Goal: Task Accomplishment & Management: Complete application form

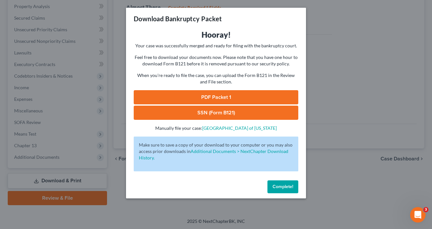
click at [280, 194] on div "Complete!" at bounding box center [216, 188] width 180 height 21
click at [281, 183] on button "Complete!" at bounding box center [283, 186] width 31 height 13
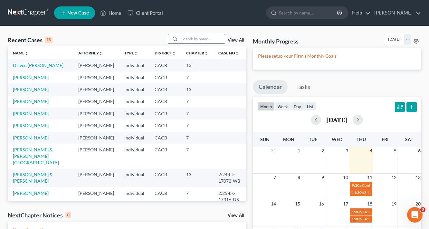
click at [197, 37] on input "search" at bounding box center [202, 38] width 45 height 9
type input "Argenis"
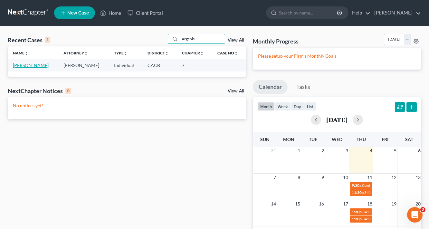
click at [28, 66] on link "[PERSON_NAME]" at bounding box center [31, 64] width 36 height 5
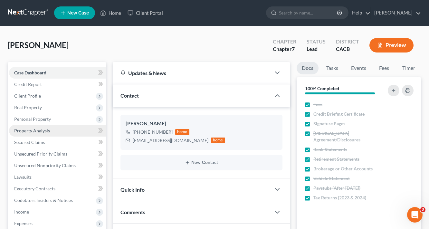
click at [37, 131] on span "Property Analysis" at bounding box center [32, 130] width 36 height 5
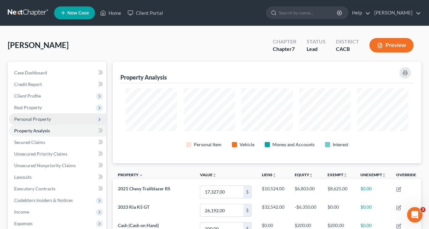
scroll to position [101, 308]
click at [39, 117] on span "Personal Property" at bounding box center [32, 118] width 37 height 5
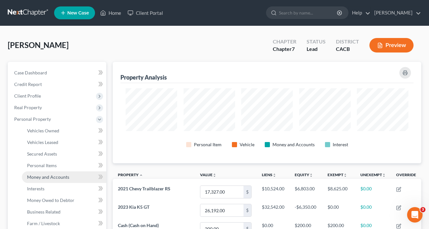
click at [50, 175] on span "Money and Accounts" at bounding box center [48, 176] width 42 height 5
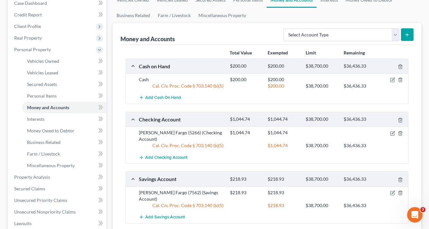
scroll to position [26, 0]
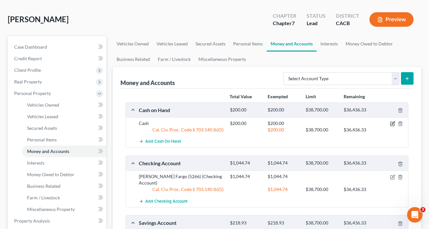
click at [393, 124] on icon "button" at bounding box center [392, 123] width 5 height 5
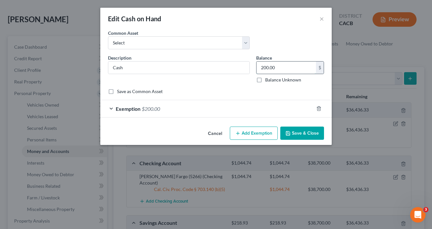
click at [285, 69] on input "200.00" at bounding box center [287, 67] width 60 height 12
click at [292, 67] on input "200.00" at bounding box center [287, 67] width 60 height 12
drag, startPoint x: 292, startPoint y: 67, endPoint x: 275, endPoint y: 68, distance: 17.4
click at [277, 68] on input "200.00" at bounding box center [287, 67] width 60 height 12
type input "2,616.00"
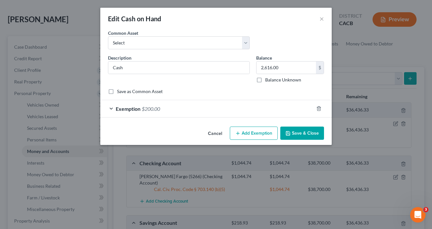
click at [162, 107] on div "Exemption $200.00" at bounding box center [207, 108] width 214 height 17
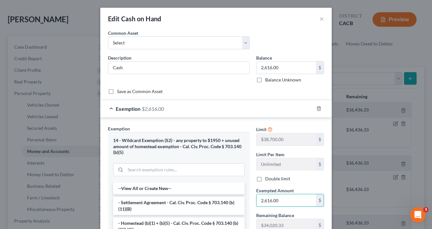
type input "2,616.00"
click at [321, 17] on button "×" at bounding box center [322, 19] width 5 height 8
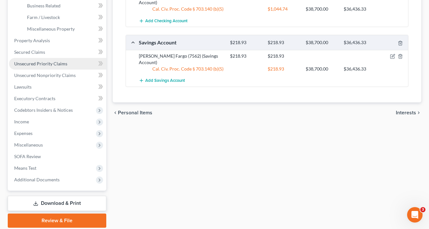
scroll to position [228, 0]
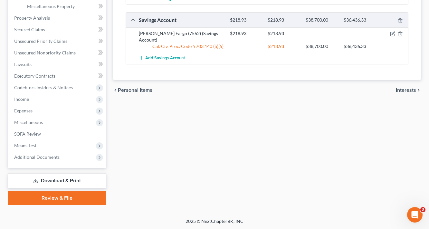
click at [72, 179] on link "Download & Print" at bounding box center [57, 180] width 98 height 15
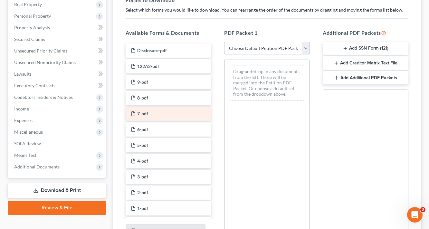
scroll to position [51, 0]
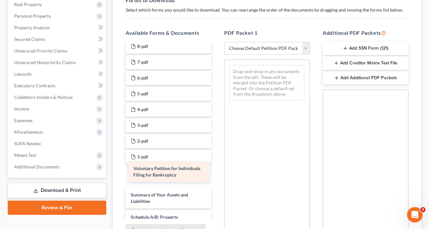
drag, startPoint x: 156, startPoint y: 173, endPoint x: 160, endPoint y: 166, distance: 8.2
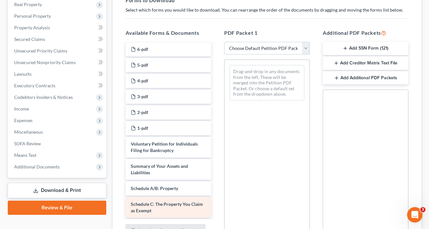
scroll to position [129, 0]
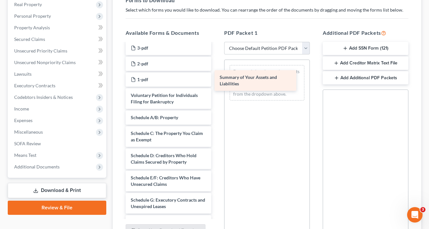
drag, startPoint x: 142, startPoint y: 118, endPoint x: 239, endPoint y: 68, distance: 109.9
click at [216, 65] on div "Summary of Your Assets and Liabilities Disclosure-pdf 122A2-pdf 9-pdf 8-pdf 7-p…" at bounding box center [168, 173] width 96 height 517
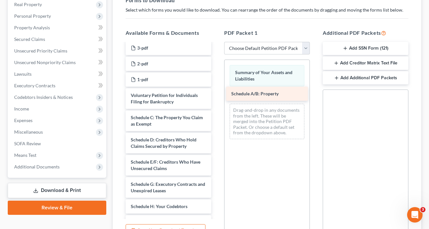
drag, startPoint x: 158, startPoint y: 117, endPoint x: 258, endPoint y: 94, distance: 103.0
click at [216, 94] on div "Schedule A/B: Property Disclosure-pdf 122A2-pdf 9-pdf 8-pdf 7-pdf 6-pdf 5-pdf 4…" at bounding box center [168, 165] width 96 height 501
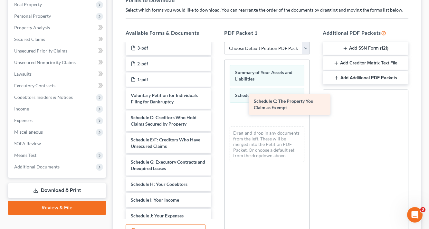
drag, startPoint x: 165, startPoint y: 122, endPoint x: 285, endPoint y: 109, distance: 120.1
click at [216, 107] on div "Schedule C: The Property You Claim as Exempt Disclosure-pdf 122A2-pdf 9-pdf 8-p…" at bounding box center [168, 154] width 96 height 479
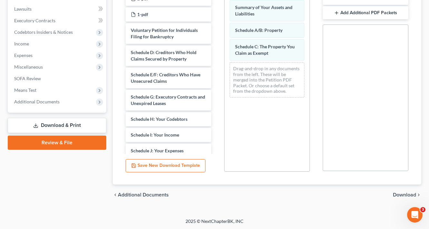
click at [410, 194] on span "Download" at bounding box center [403, 194] width 23 height 5
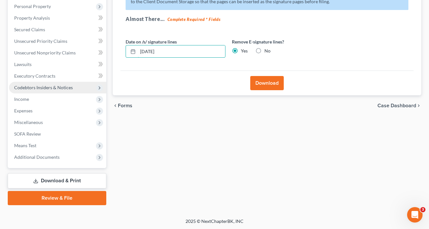
drag, startPoint x: 183, startPoint y: 50, endPoint x: 92, endPoint y: 88, distance: 98.1
click at [93, 88] on div "Petition Navigation Case Dashboard Payments Invoices Payments Payments Credit R…" at bounding box center [215, 77] width 420 height 256
click at [276, 82] on button "Download" at bounding box center [266, 83] width 33 height 14
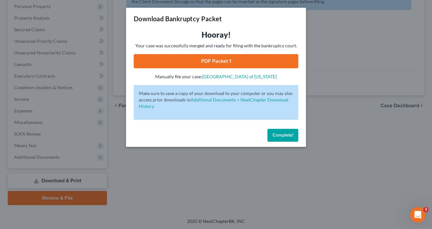
click at [226, 57] on link "PDF Packet 1" at bounding box center [216, 61] width 165 height 14
click at [211, 65] on link "PDF Packet 1" at bounding box center [216, 61] width 165 height 14
click at [291, 134] on span "Complete!" at bounding box center [283, 134] width 21 height 5
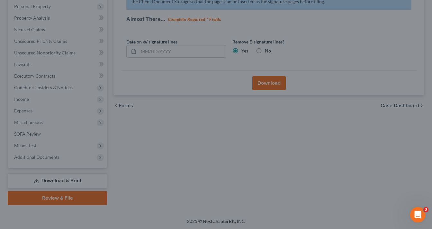
click at [294, 131] on div "Complete!" at bounding box center [216, 129] width 157 height 18
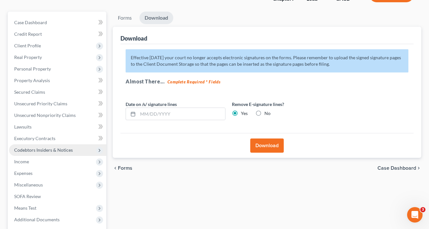
scroll to position [0, 0]
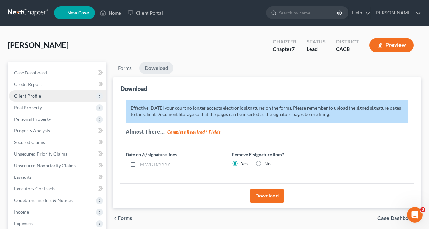
click at [30, 97] on span "Client Profile" at bounding box center [27, 95] width 27 height 5
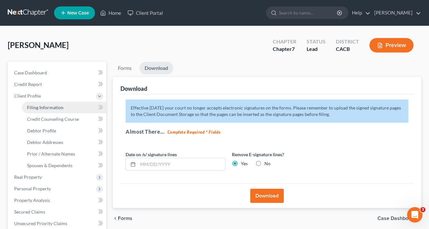
click at [44, 107] on span "Filing Information" at bounding box center [45, 107] width 36 height 5
select select "1"
select select "0"
select select "4"
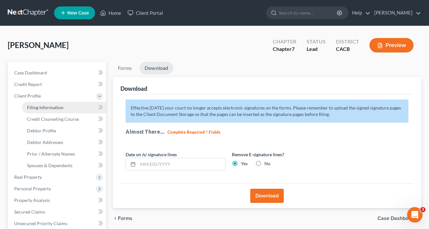
select select "0"
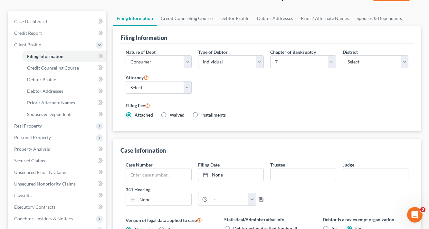
scroll to position [51, 0]
click at [164, 173] on input "text" at bounding box center [158, 174] width 65 height 12
type input "2:25-bk-16611-VZ"
click at [293, 129] on div "Nature of Debt Select Business Consumer Other Nature of Business Select Clearin…" at bounding box center [266, 87] width 293 height 88
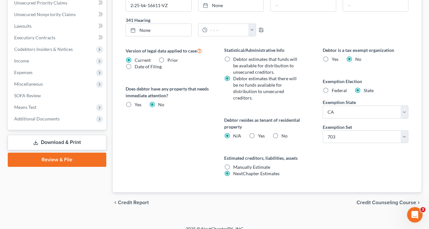
scroll to position [221, 0]
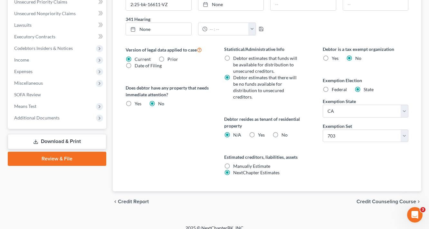
click at [59, 136] on link "Download & Print" at bounding box center [57, 141] width 98 height 15
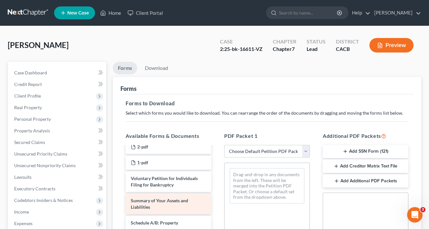
scroll to position [180, 0]
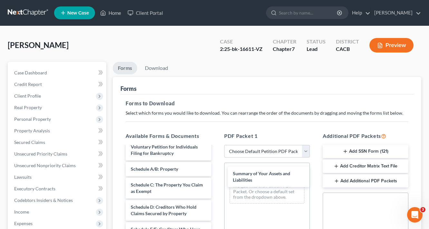
click at [216, 175] on div "Summary of Your Assets and Liabilities Disclosure-pdf 122A2-pdf 9-pdf 8-pdf 7-p…" at bounding box center [168, 224] width 96 height 517
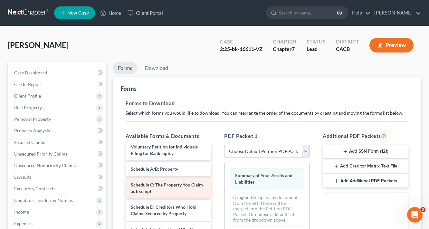
click at [216, 198] on div "Disclosure-pdf 122A2-pdf 9-pdf 8-pdf 7-pdf 6-pdf 5-pdf 4-pdf 3-pdf 2-pdf 1-pdf …" at bounding box center [168, 224] width 96 height 517
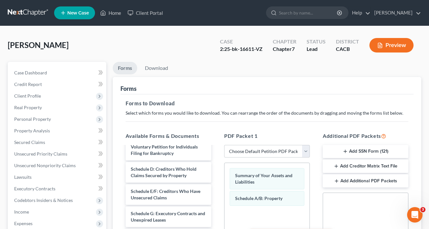
drag, startPoint x: 153, startPoint y: 171, endPoint x: 294, endPoint y: 221, distance: 149.7
click at [216, 221] on div "Schedule C: The Property You Claim as Exempt Disclosure-pdf 122A2-pdf 9-pdf 8-p…" at bounding box center [168, 205] width 96 height 479
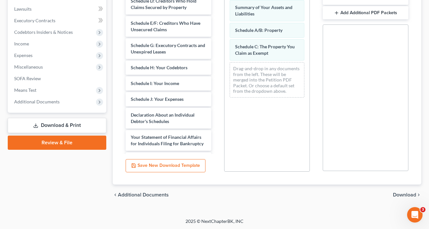
click at [400, 192] on span "Download" at bounding box center [403, 194] width 23 height 5
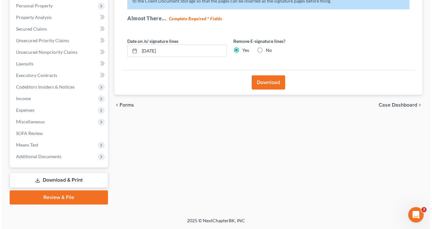
scroll to position [113, 0]
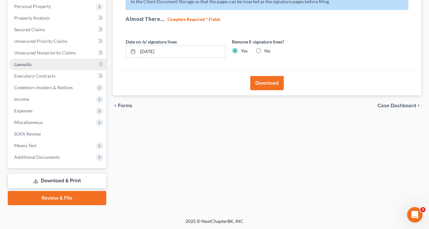
drag, startPoint x: 175, startPoint y: 50, endPoint x: 58, endPoint y: 61, distance: 117.4
click at [63, 62] on div "Petition Navigation Case Dashboard Payments Invoices Payments Payments Credit R…" at bounding box center [215, 77] width 420 height 256
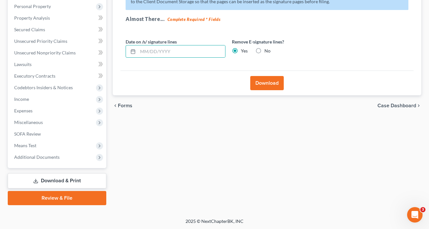
click at [261, 81] on button "Download" at bounding box center [266, 83] width 33 height 14
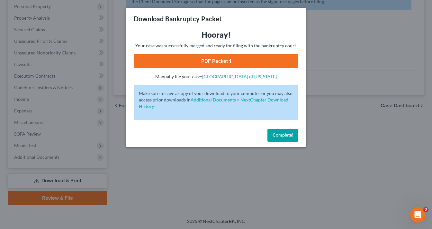
click at [218, 54] on div "Hooray! Your case was successfully merged and ready for filing with the bankrup…" at bounding box center [216, 55] width 165 height 50
click at [218, 55] on link "PDF Packet 1" at bounding box center [216, 61] width 165 height 14
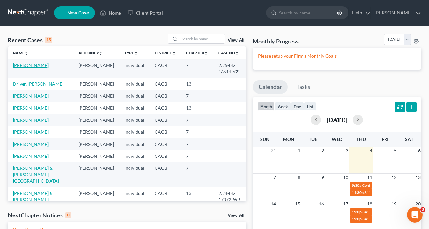
click at [27, 67] on link "[PERSON_NAME]" at bounding box center [31, 64] width 36 height 5
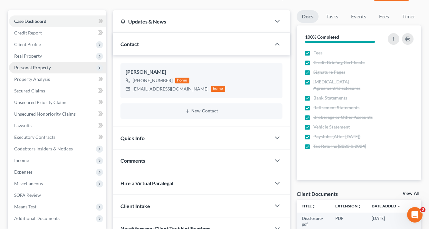
scroll to position [51, 0]
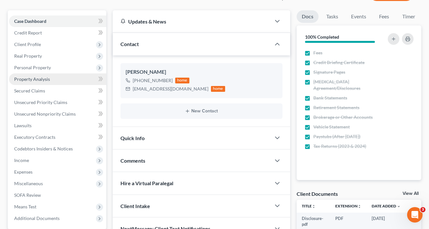
click at [29, 77] on span "Property Analysis" at bounding box center [32, 78] width 36 height 5
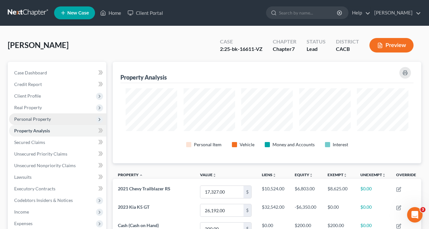
click at [33, 117] on span "Personal Property" at bounding box center [32, 118] width 37 height 5
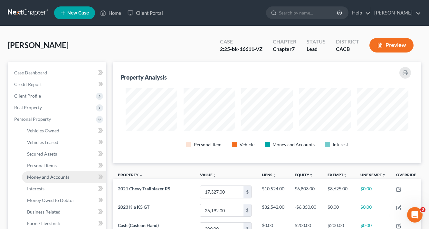
click at [39, 176] on span "Money and Accounts" at bounding box center [48, 176] width 42 height 5
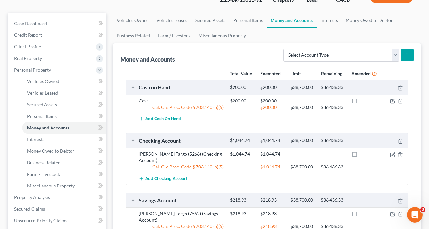
scroll to position [51, 0]
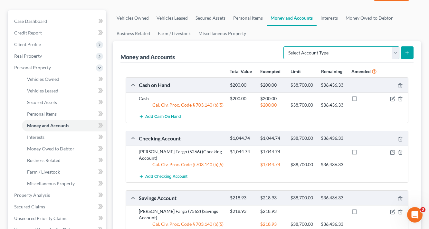
click at [320, 52] on select "Select Account Type Brokerage Cash on Hand Certificates of Deposit Checking Acc…" at bounding box center [341, 52] width 116 height 13
click at [224, 61] on div "Money and Accounts Select Account Type Brokerage Cash on Hand Certificates of D…" at bounding box center [266, 52] width 293 height 22
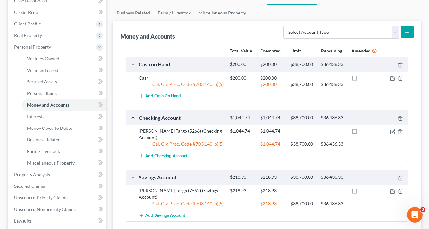
scroll to position [26, 0]
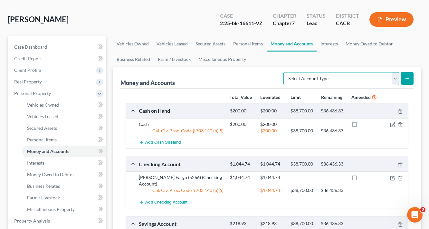
click at [312, 78] on select "Select Account Type Brokerage Cash on Hand Certificates of Deposit Checking Acc…" at bounding box center [341, 78] width 116 height 13
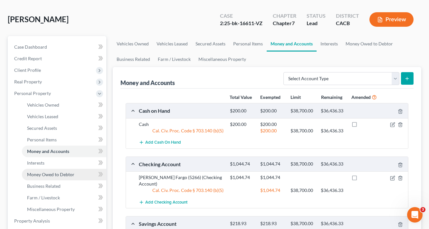
click at [48, 175] on span "Money Owed to Debtor" at bounding box center [50, 173] width 47 height 5
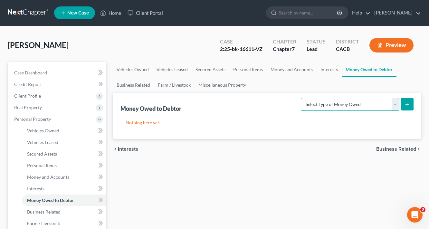
click at [328, 107] on select "Select Type of Money Owed Accounts Receivable Alimony Child Support Claims Agai…" at bounding box center [349, 104] width 98 height 13
select select "accounts_receivable"
click at [302, 98] on select "Select Type of Money Owed Accounts Receivable Alimony Child Support Claims Agai…" at bounding box center [349, 104] width 98 height 13
click at [410, 107] on button "submit" at bounding box center [407, 104] width 13 height 13
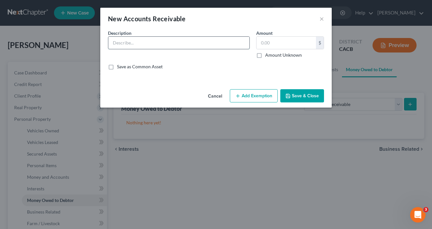
click at [157, 44] on input "text" at bounding box center [178, 43] width 141 height 12
click at [147, 44] on input "Bonus re. Unpaid Vacation and Sick Days" at bounding box center [178, 43] width 141 height 12
click at [208, 42] on input "Bonus re. Unused Vacation and Sick Days" at bounding box center [178, 43] width 141 height 12
type input "Bonus re. Unused Vacation and Sick Days"
click at [299, 45] on input "text" at bounding box center [287, 43] width 60 height 12
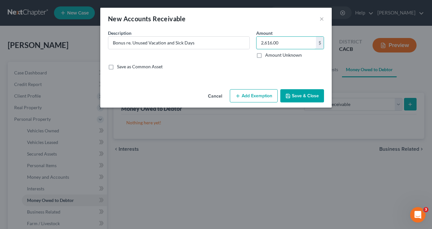
type input "2,616.00"
click at [142, 69] on label "Save as Common Asset" at bounding box center [140, 66] width 46 height 6
click at [124, 68] on input "Save as Common Asset" at bounding box center [122, 65] width 4 height 4
click at [135, 65] on label "Save as Common Asset" at bounding box center [140, 66] width 46 height 6
click at [124, 65] on input "Save as Common Asset" at bounding box center [122, 65] width 4 height 4
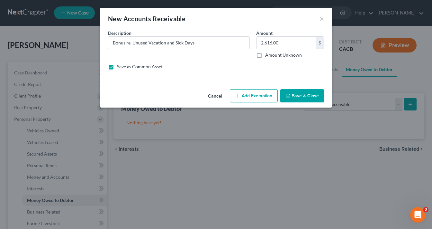
checkbox input "false"
click at [243, 94] on button "Add Exemption" at bounding box center [254, 96] width 48 height 14
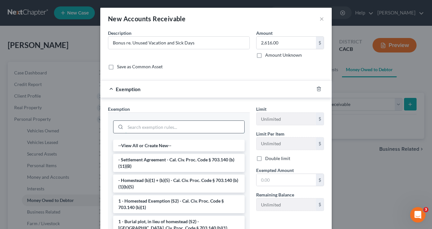
click at [154, 127] on input "search" at bounding box center [184, 127] width 119 height 12
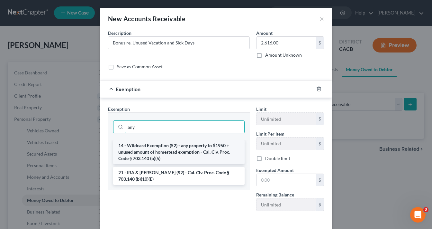
type input "any"
click at [174, 151] on li "14 - Wildcard Exemption (S2) - any property to $1950 + unused amount of homeste…" at bounding box center [179, 152] width 132 height 24
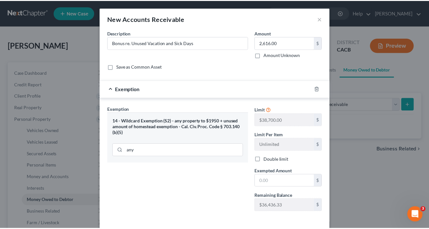
scroll to position [28, 0]
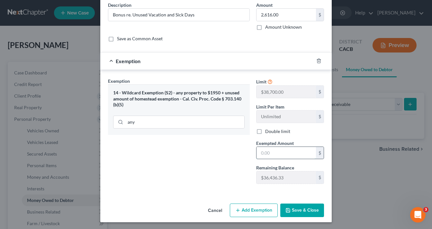
click at [273, 152] on input "text" at bounding box center [287, 153] width 60 height 12
type input "2,616.00"
click at [304, 214] on button "Save & Close" at bounding box center [303, 210] width 44 height 14
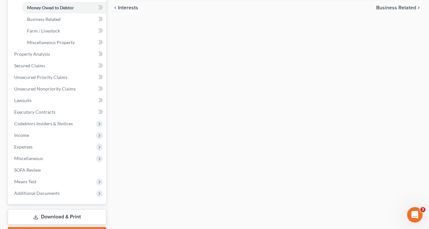
scroll to position [228, 0]
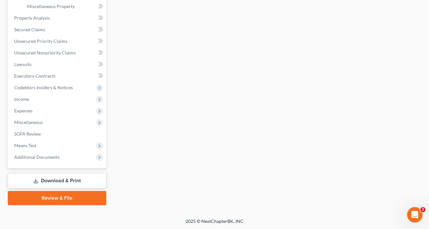
click at [74, 180] on link "Download & Print" at bounding box center [57, 180] width 98 height 15
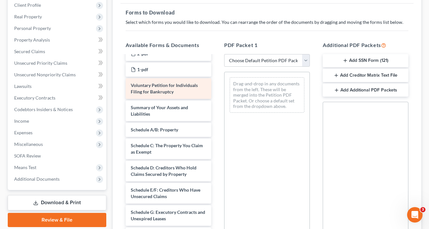
scroll to position [154, 0]
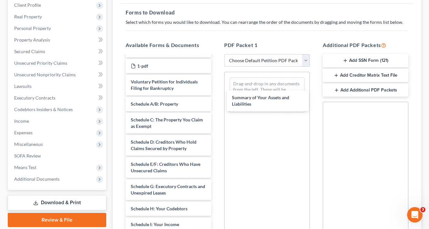
click at [216, 103] on div "Summary of Your Assets and Liabilities Disclosure-pdf 122A2-pdf 9-pdf 8-pdf 7-p…" at bounding box center [168, 159] width 96 height 517
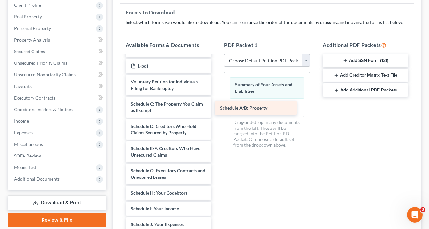
drag, startPoint x: 152, startPoint y: 100, endPoint x: 241, endPoint y: 105, distance: 89.2
click at [216, 105] on div "Schedule A/B: Property Disclosure-pdf 122A2-pdf 9-pdf 8-pdf 7-pdf 6-pdf 5-pdf 4…" at bounding box center [168, 151] width 96 height 501
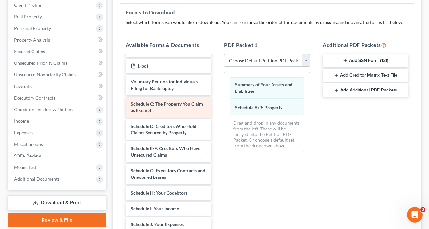
click at [216, 126] on div "Disclosure-pdf 122A2-pdf 9-pdf 8-pdf 7-pdf 6-pdf 5-pdf 4-pdf 3-pdf 2-pdf 1-pdf …" at bounding box center [168, 151] width 96 height 501
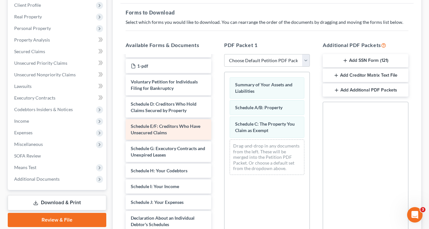
scroll to position [283, 0]
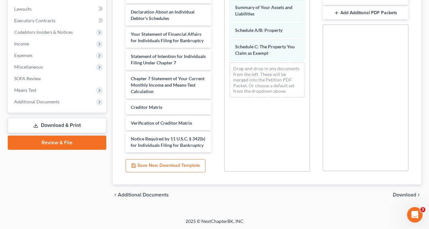
click at [407, 193] on span "Download" at bounding box center [403, 194] width 23 height 5
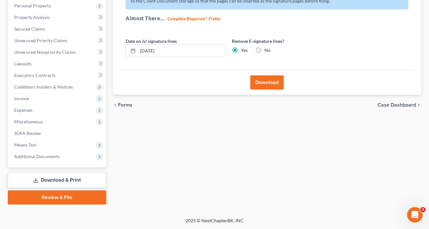
scroll to position [113, 0]
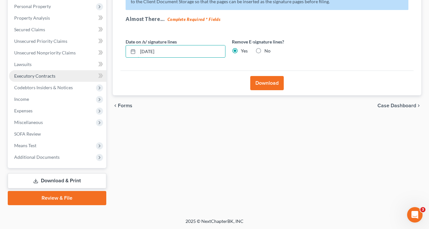
drag, startPoint x: 174, startPoint y: 50, endPoint x: 45, endPoint y: 70, distance: 130.6
click at [69, 68] on div "Petition Navigation Case Dashboard Payments Invoices Payments Payments Credit R…" at bounding box center [215, 77] width 420 height 256
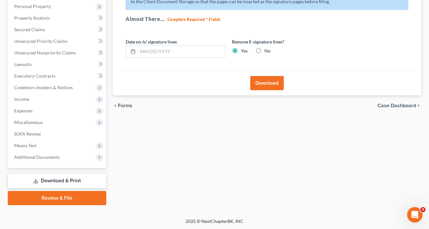
click at [271, 85] on button "Download" at bounding box center [266, 83] width 33 height 14
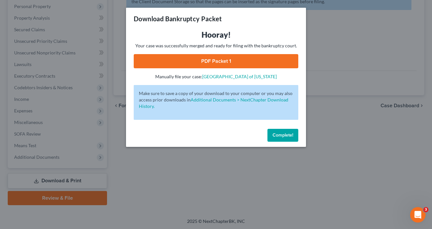
click at [229, 59] on link "PDF Packet 1" at bounding box center [216, 61] width 165 height 14
click at [291, 138] on button "Complete!" at bounding box center [283, 135] width 31 height 13
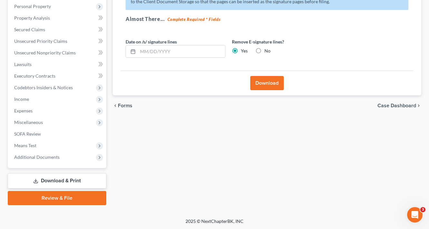
scroll to position [0, 0]
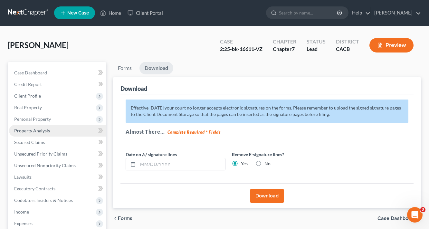
click at [36, 128] on span "Property Analysis" at bounding box center [32, 130] width 36 height 5
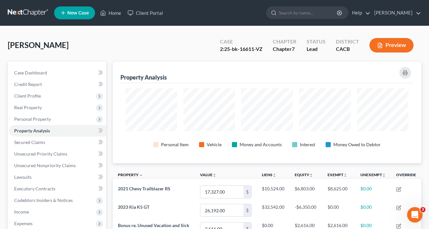
scroll to position [101, 308]
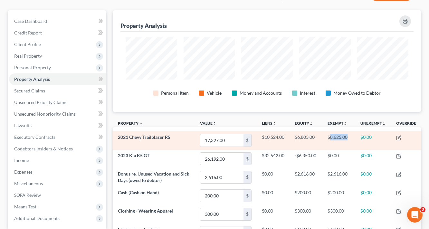
drag, startPoint x: 330, startPoint y: 137, endPoint x: 349, endPoint y: 137, distance: 18.7
click at [349, 137] on td "$8,625.00" at bounding box center [338, 140] width 33 height 18
copy td "8,625.00"
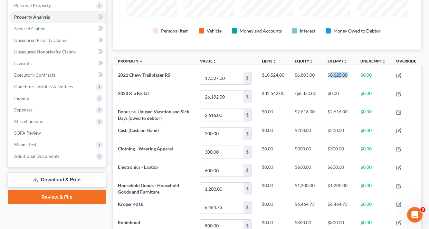
scroll to position [180, 0]
